Goal: Task Accomplishment & Management: Manage account settings

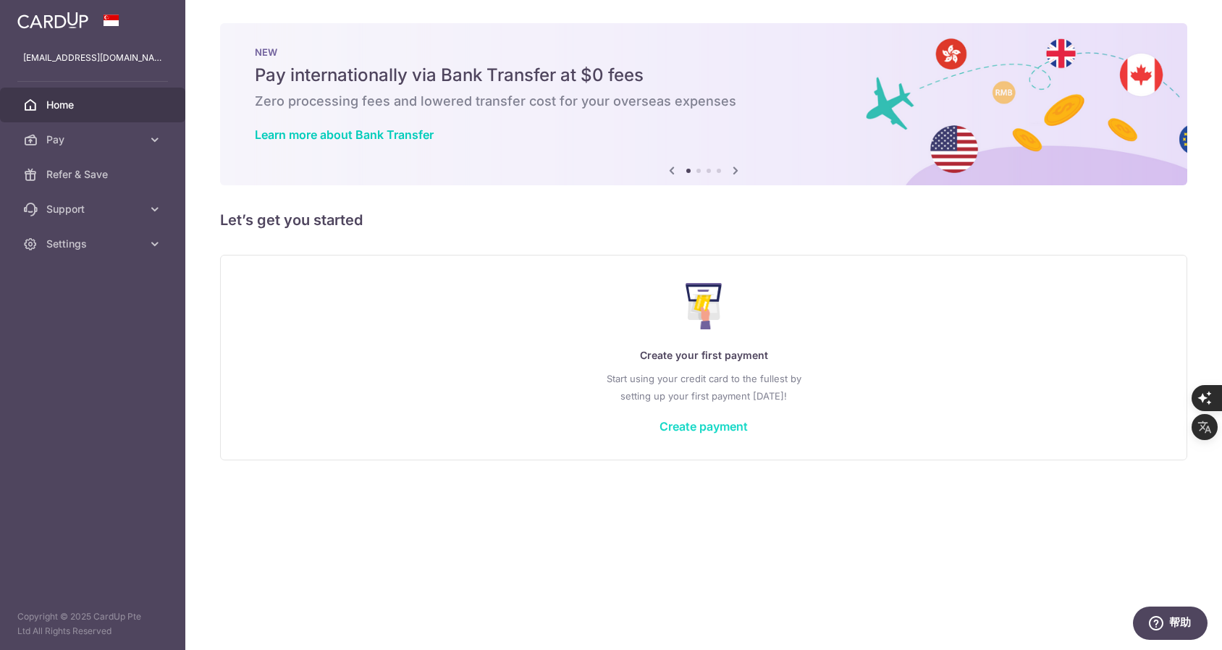
click at [726, 421] on link "Create payment" at bounding box center [703, 426] width 88 height 14
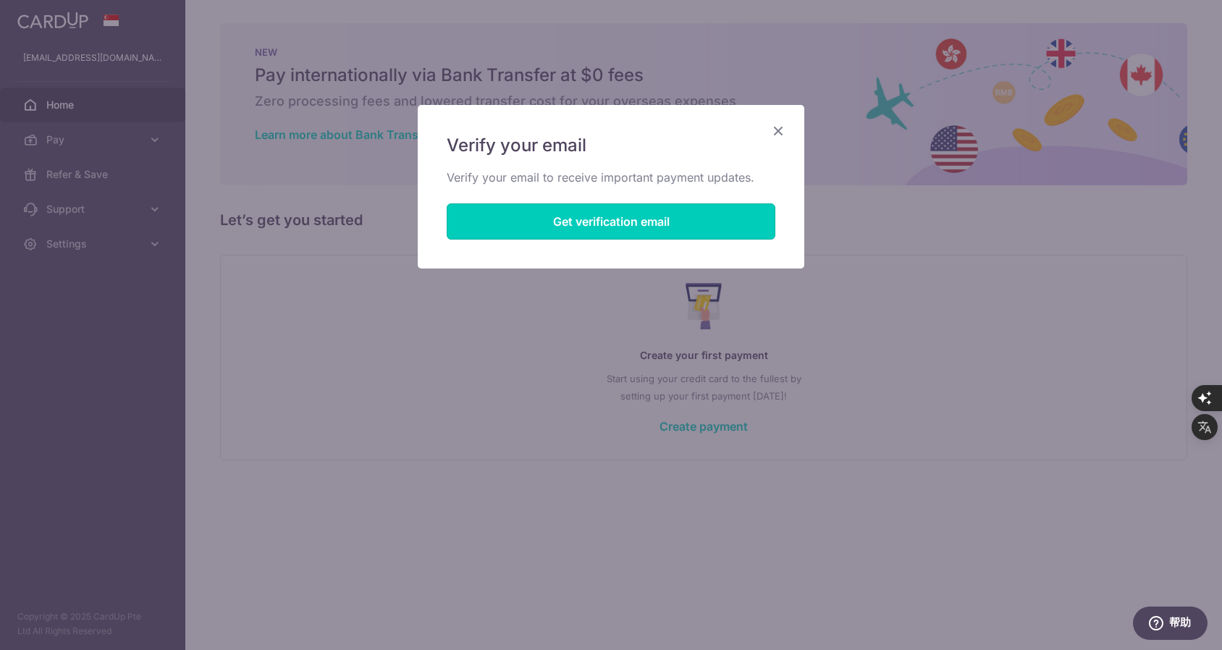
click at [651, 220] on button "Get verification email" at bounding box center [611, 221] width 329 height 36
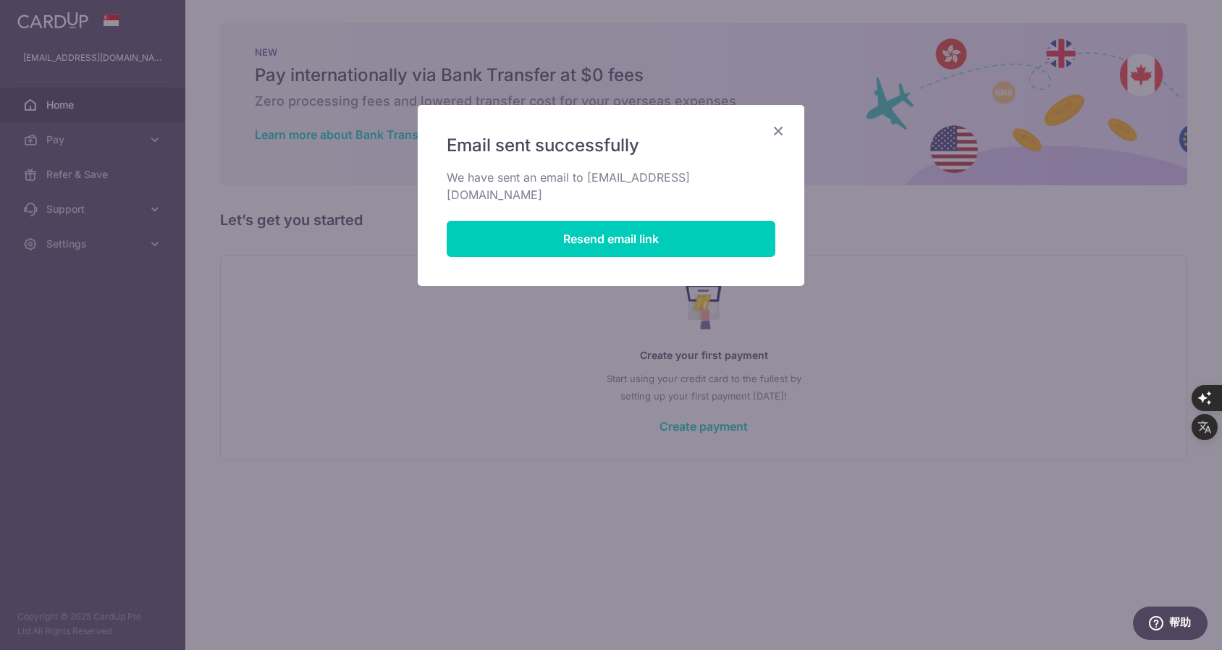
click at [775, 126] on icon "Close" at bounding box center [777, 131] width 17 height 18
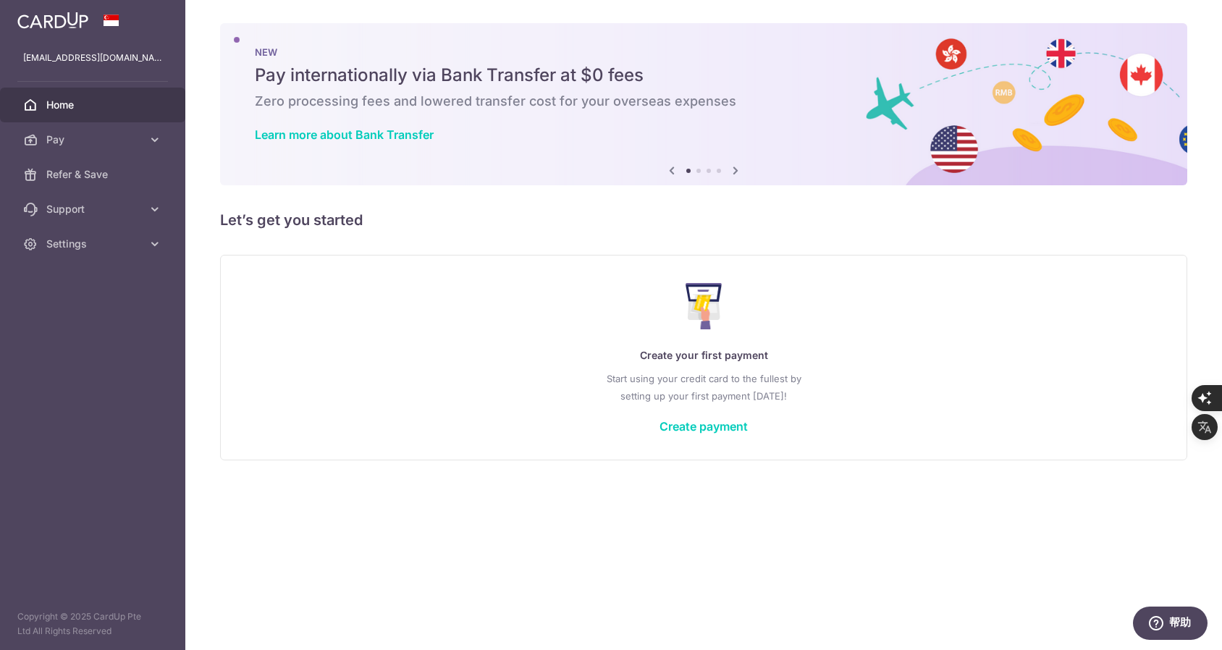
click at [734, 172] on icon at bounding box center [735, 170] width 17 height 18
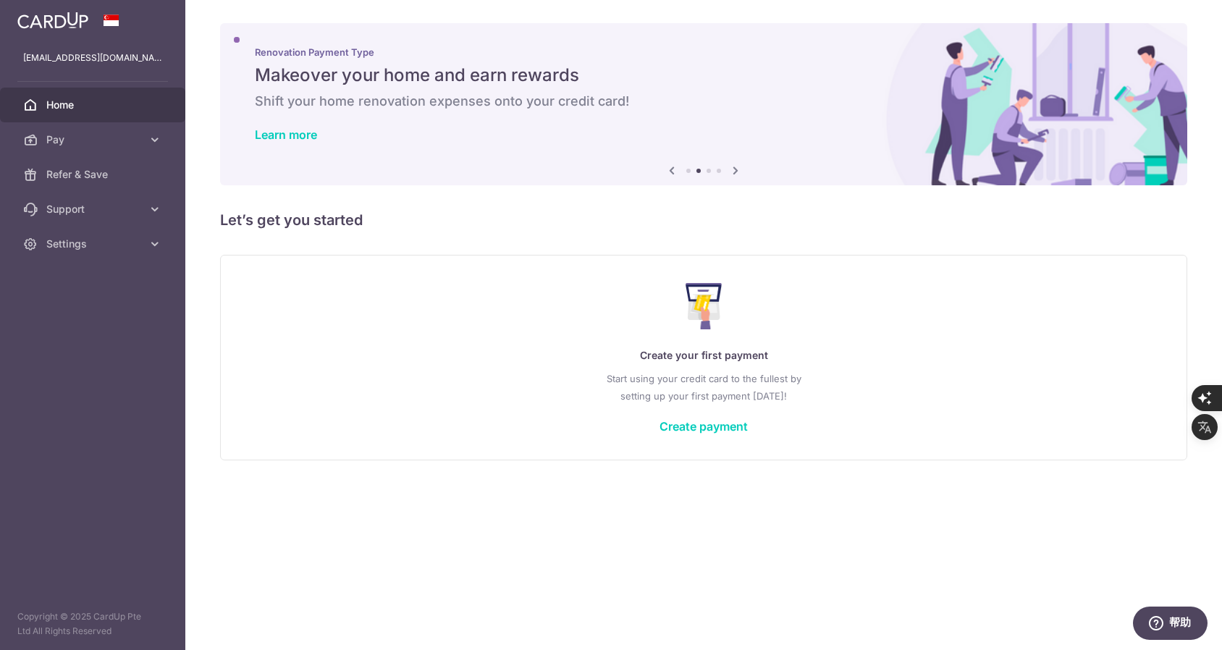
click at [668, 172] on icon at bounding box center [671, 170] width 17 height 18
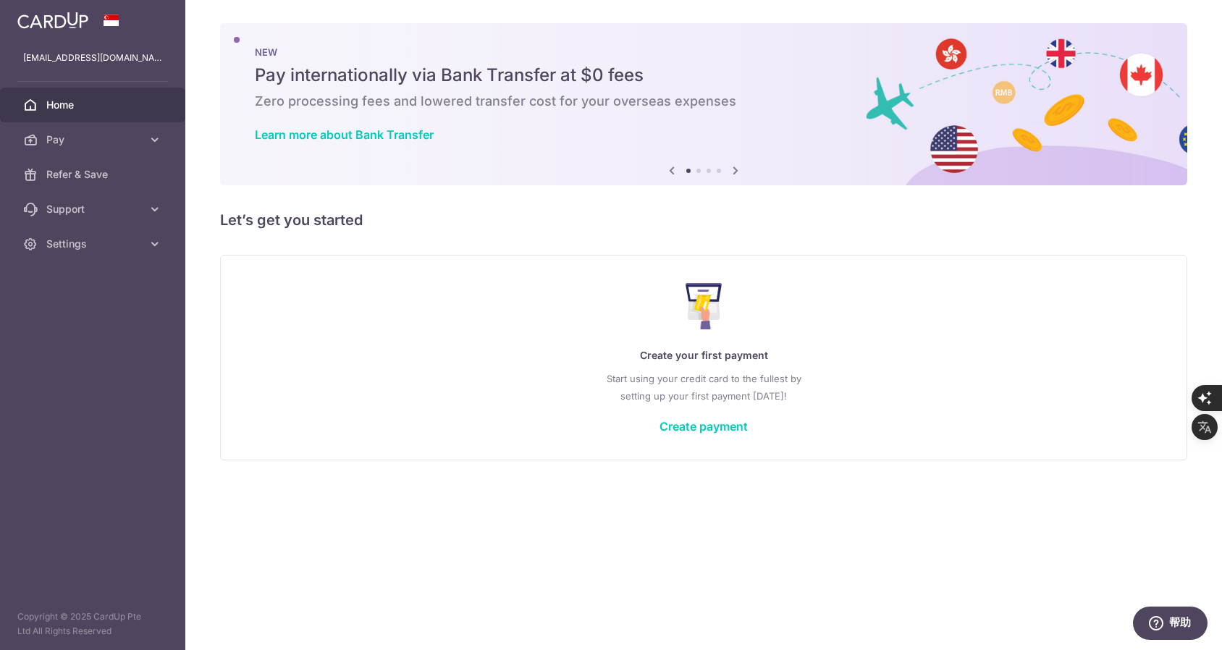
click at [672, 172] on icon at bounding box center [671, 170] width 17 height 18
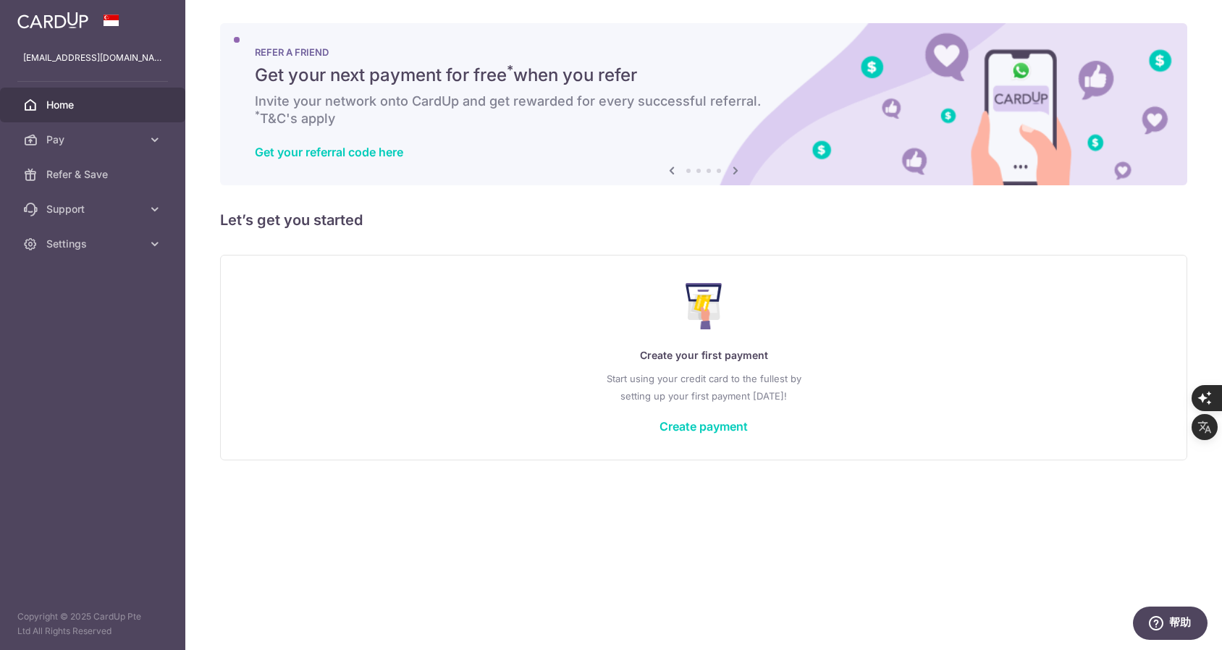
click at [672, 172] on icon at bounding box center [671, 170] width 17 height 18
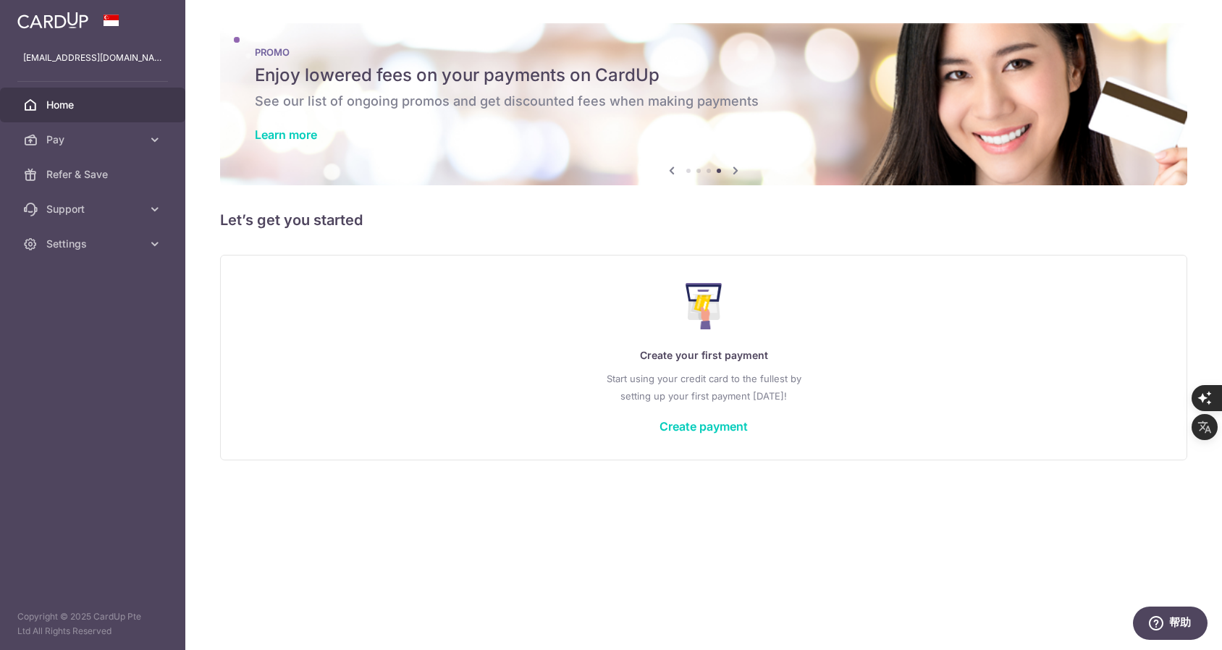
click at [672, 172] on icon at bounding box center [671, 170] width 17 height 18
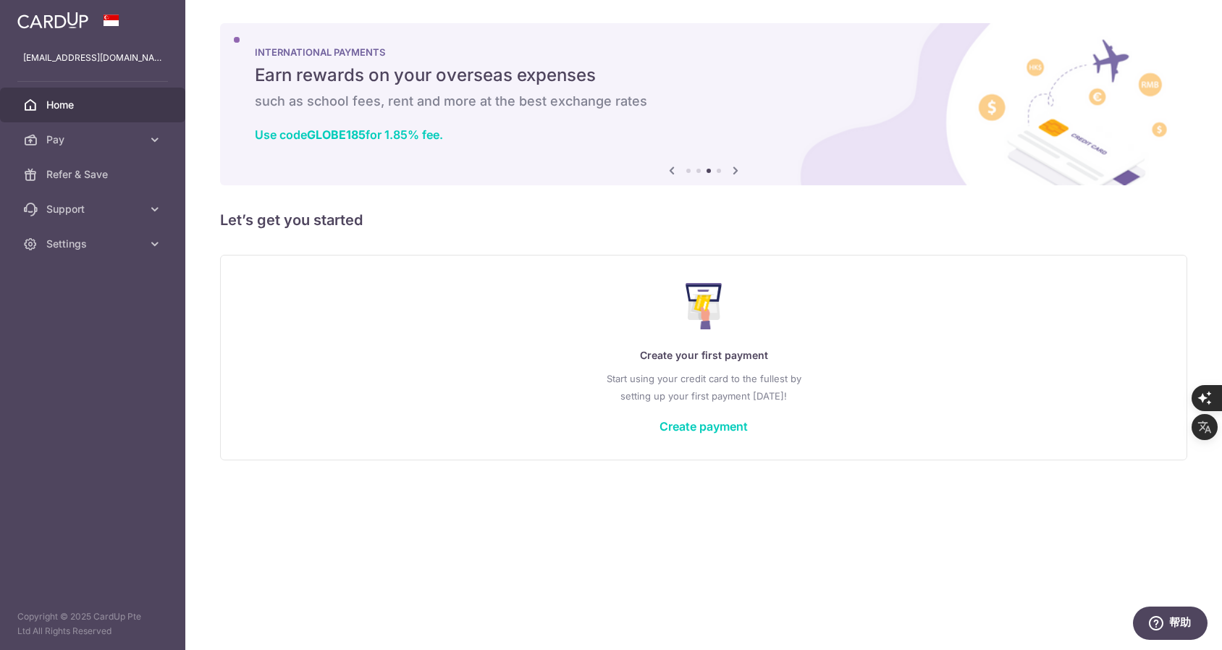
click at [737, 171] on icon at bounding box center [735, 170] width 17 height 18
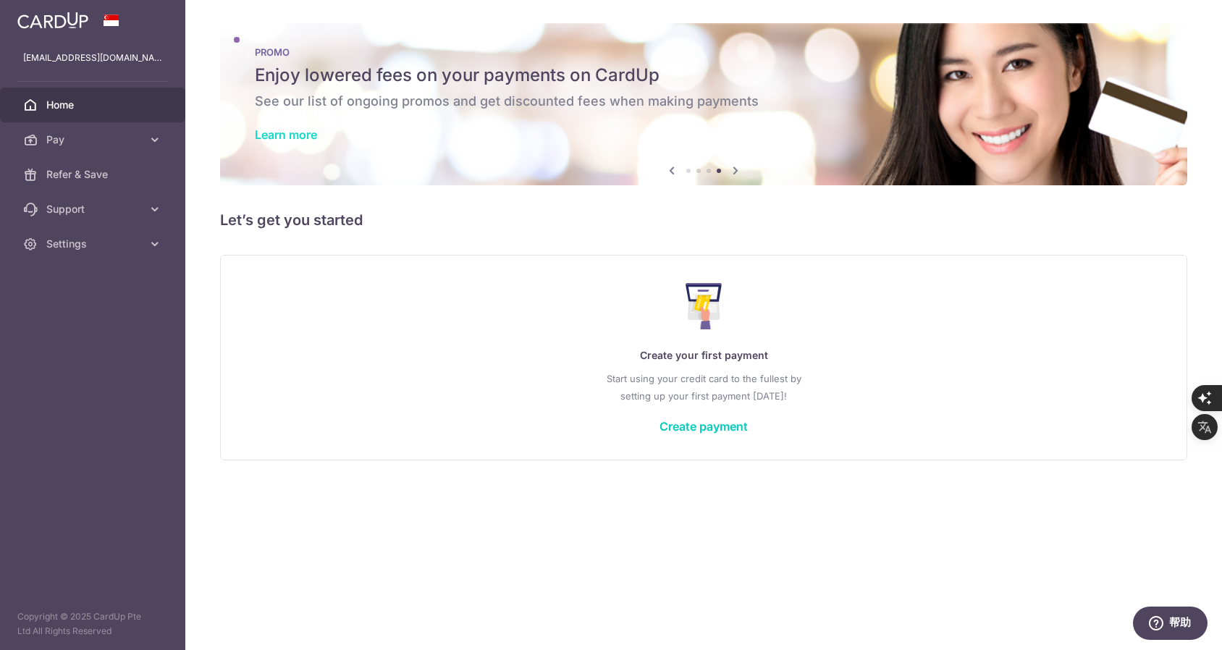
click at [290, 139] on link "Learn more" at bounding box center [286, 134] width 62 height 14
